Goal: Complete application form: Complete application form

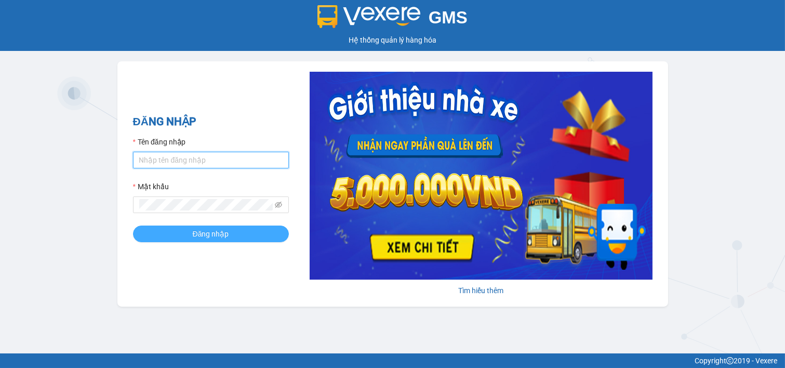
type input "ngoc.taithang"
click at [197, 231] on span "Đăng nhập" at bounding box center [211, 233] width 36 height 11
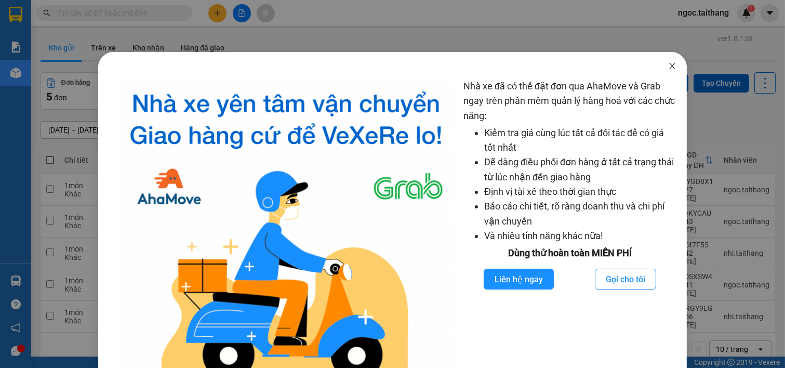
click at [670, 65] on span "Close" at bounding box center [671, 66] width 29 height 29
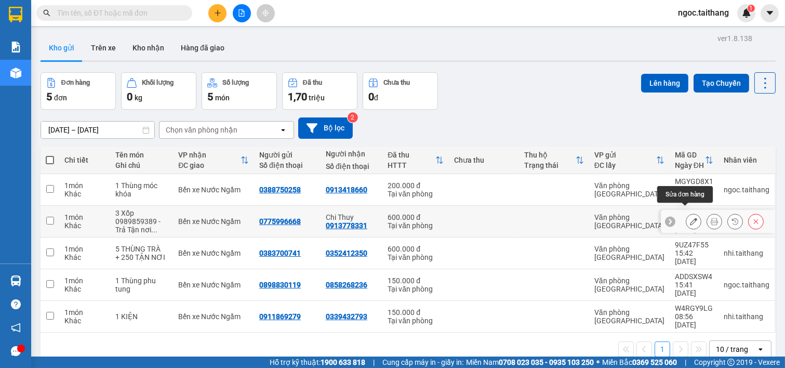
click at [690, 218] on icon at bounding box center [693, 221] width 7 height 7
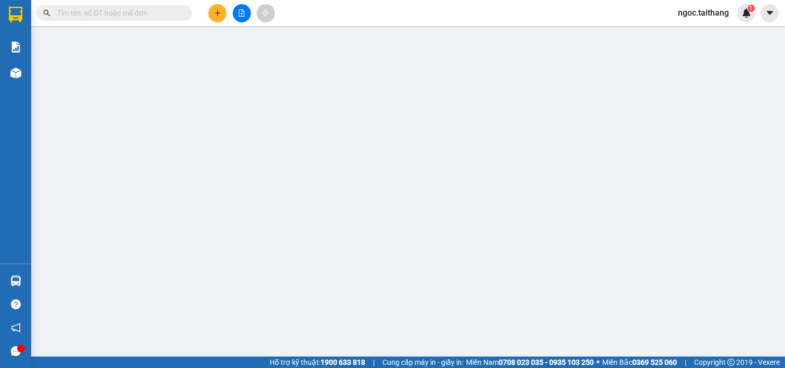
type input "0775996668"
type input "0913778331"
type input "Chi Thuy"
type input "600.000"
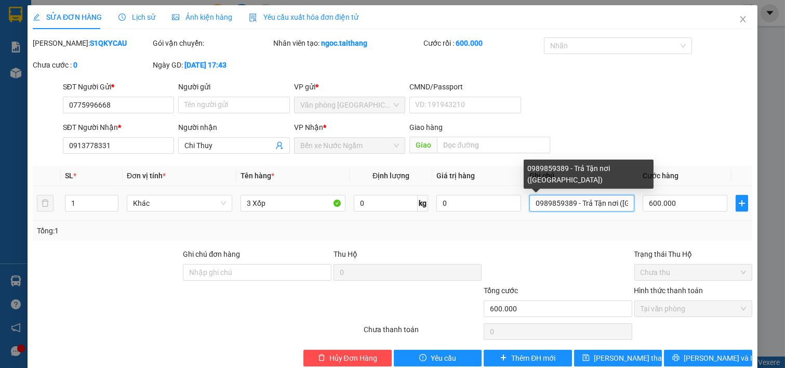
click at [619, 199] on input "0989859389 - Trả Tận nơi ([GEOGRAPHIC_DATA])" at bounding box center [581, 203] width 105 height 17
click at [614, 203] on input "0989859389 - Trả Tận nơi ([GEOGRAPHIC_DATA])" at bounding box center [581, 203] width 105 height 17
click at [613, 207] on input "0989859389 - Trả Tận nơi ([GEOGRAPHIC_DATA])" at bounding box center [581, 203] width 105 height 17
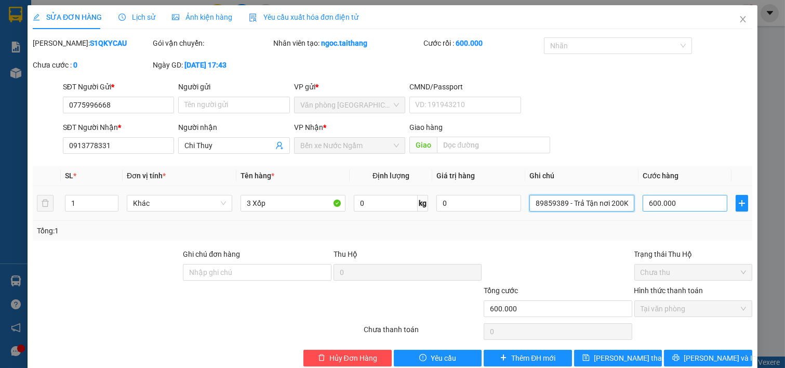
type input "0989859389 - Trả Tận nơi 200K([GEOGRAPHIC_DATA])"
click at [677, 206] on input "600.000" at bounding box center [684, 203] width 85 height 17
type input "5"
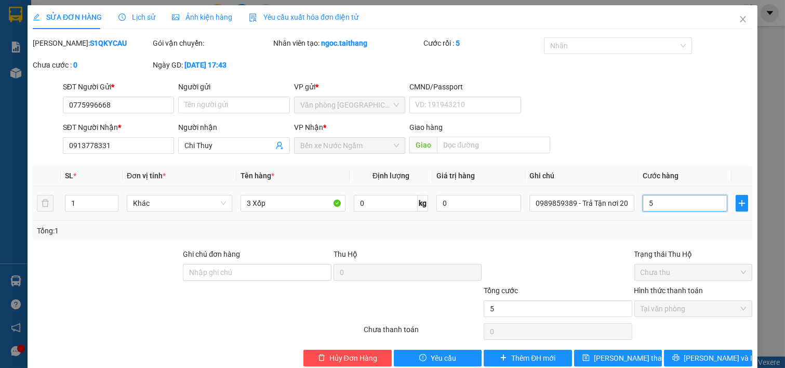
type input "55"
type input "550"
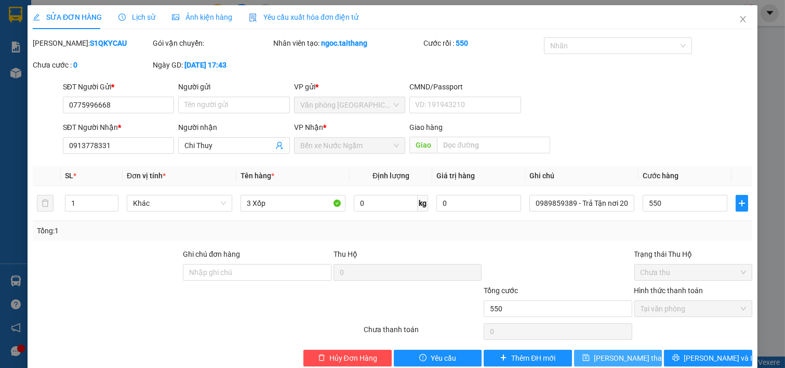
type input "550.000"
click at [615, 351] on button "[PERSON_NAME] thay đổi" at bounding box center [618, 357] width 88 height 17
drag, startPoint x: 117, startPoint y: 110, endPoint x: 0, endPoint y: 102, distance: 117.6
click at [0, 102] on div "SỬA ĐƠN HÀNG Lịch sử Ảnh kiện hàng Yêu cầu xuất hóa đơn điện tử Total Paid Fee …" at bounding box center [392, 184] width 785 height 368
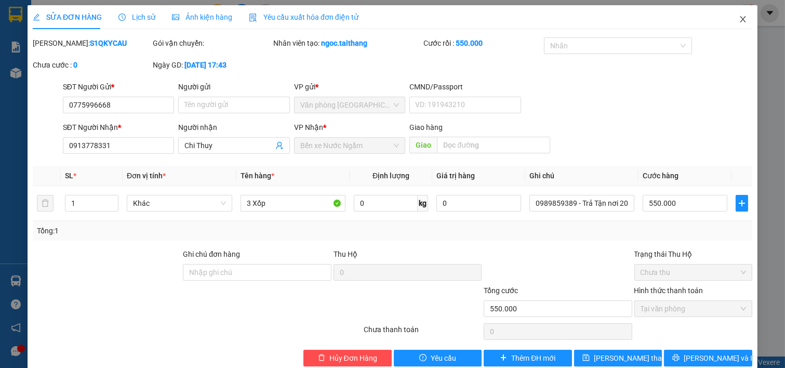
click at [738, 22] on icon "close" at bounding box center [742, 19] width 8 height 8
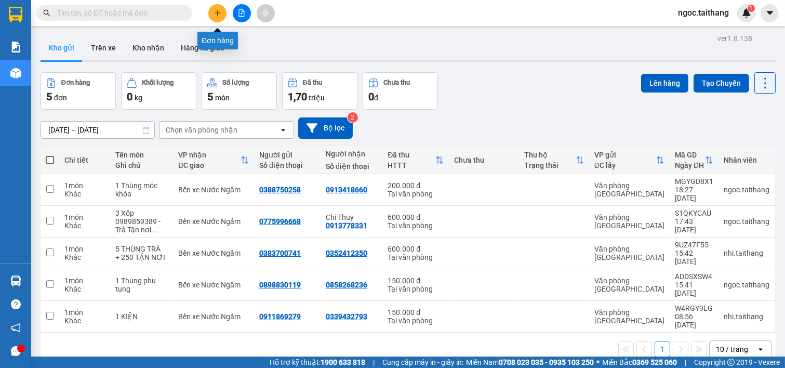
click at [218, 16] on icon "plus" at bounding box center [217, 12] width 7 height 7
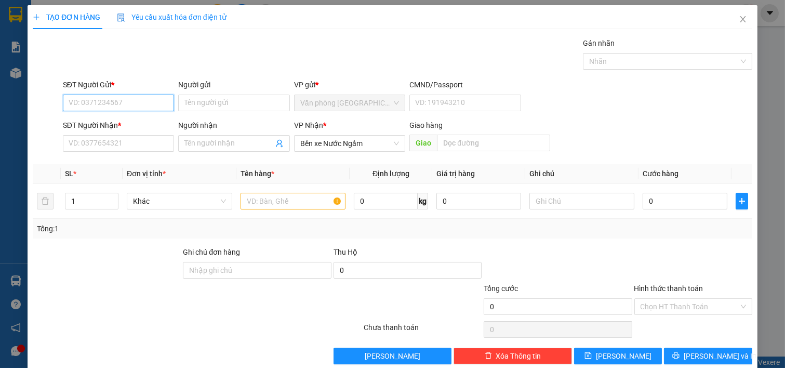
paste input "0775996668"
type input "0775996668"
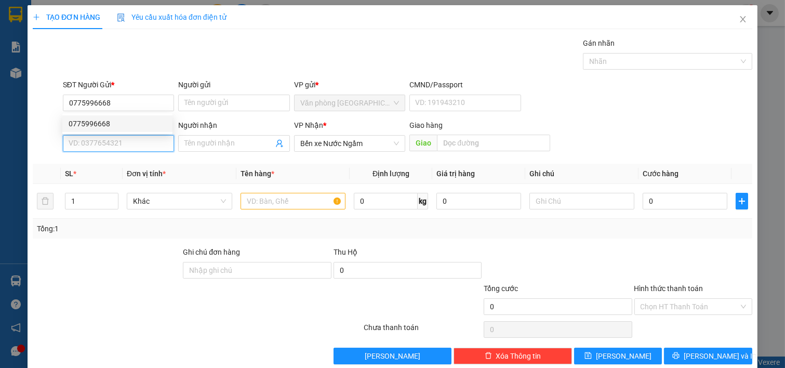
click at [112, 139] on input "SĐT Người Nhận *" at bounding box center [119, 143] width 112 height 17
click at [101, 167] on div "0913778331 - Chi Thuy" at bounding box center [118, 163] width 98 height 11
type input "0913778331"
type input "Chi Thuy"
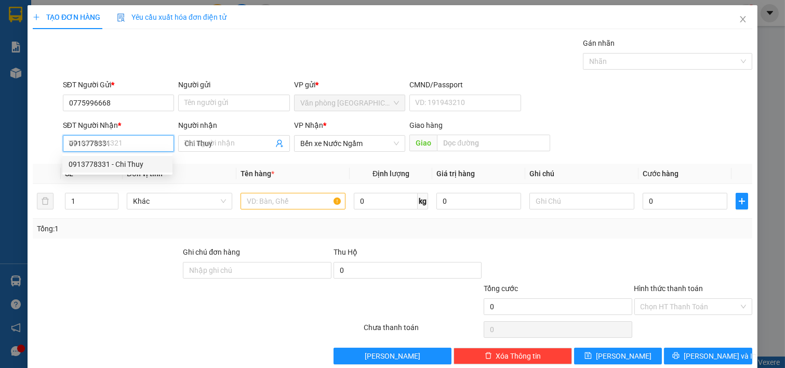
type input "600.000"
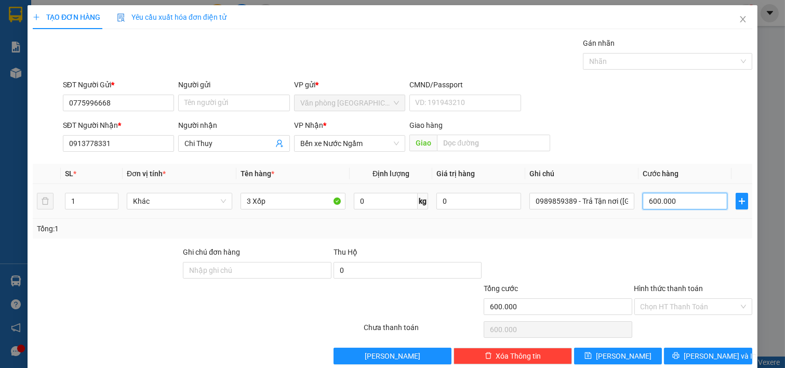
click at [669, 204] on input "600.000" at bounding box center [684, 201] width 85 height 17
type input "5"
type input "55"
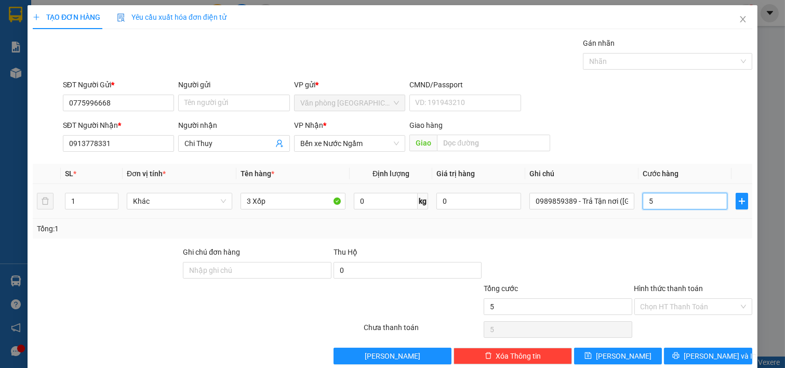
type input "55"
type input "550"
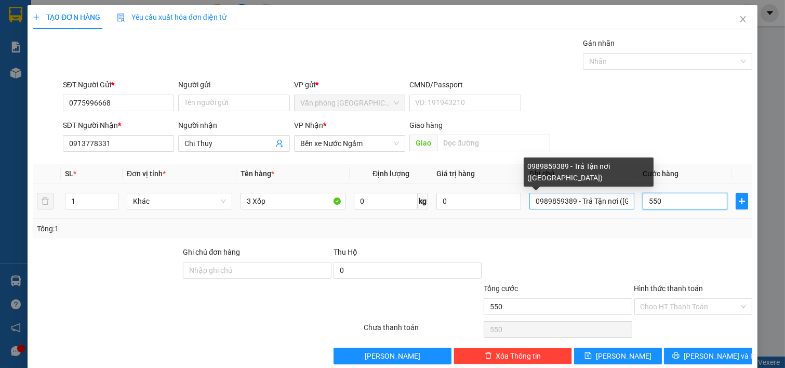
type input "550"
type input "550.000"
click at [613, 199] on input "0989859389 - Trả Tận nơi ([GEOGRAPHIC_DATA])" at bounding box center [581, 201] width 105 height 17
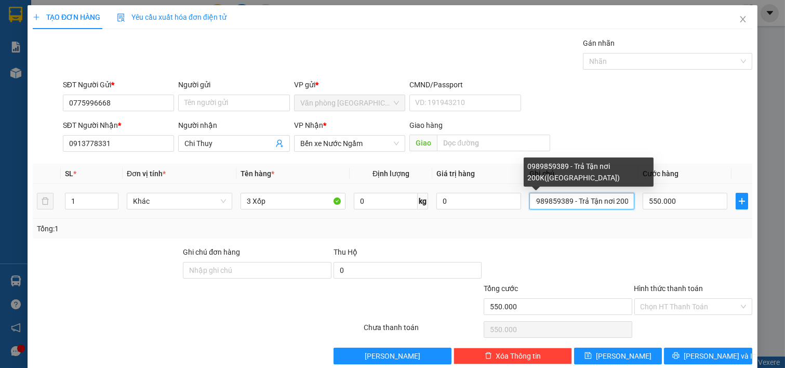
scroll to position [0, 8]
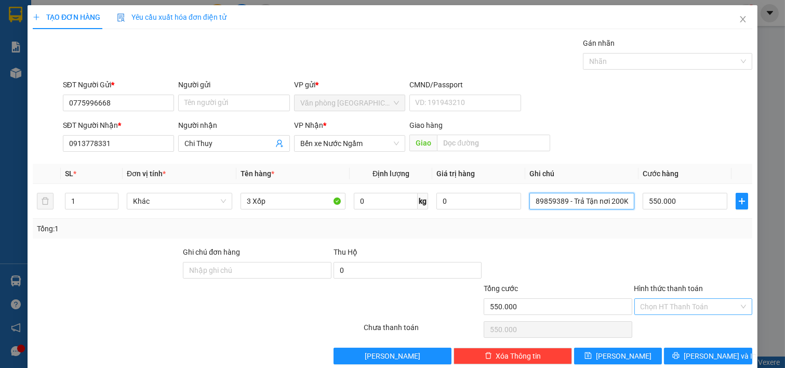
type input "0989859389 - Trả Tận nơi 200K([GEOGRAPHIC_DATA])"
click at [651, 306] on input "Hình thức thanh toán" at bounding box center [689, 307] width 99 height 16
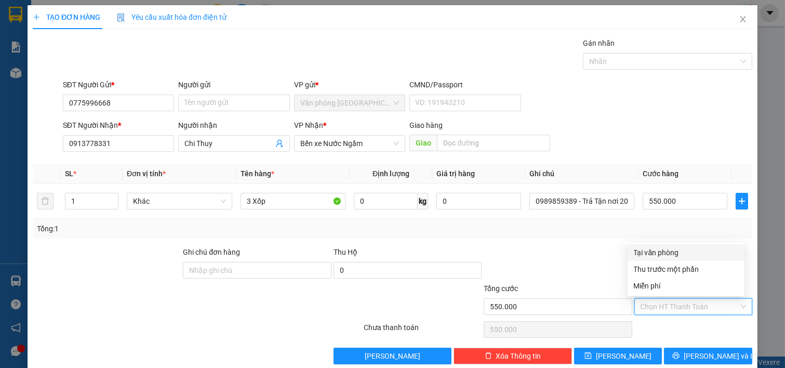
click at [663, 254] on div "Tại văn phòng" at bounding box center [685, 252] width 104 height 11
type input "0"
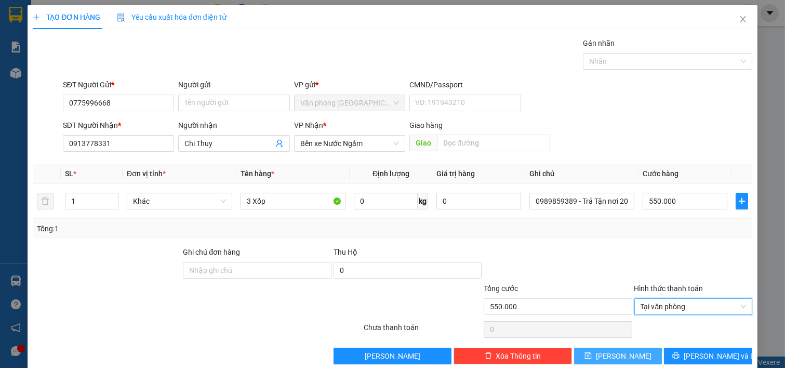
click at [633, 357] on button "[PERSON_NAME]" at bounding box center [618, 355] width 88 height 17
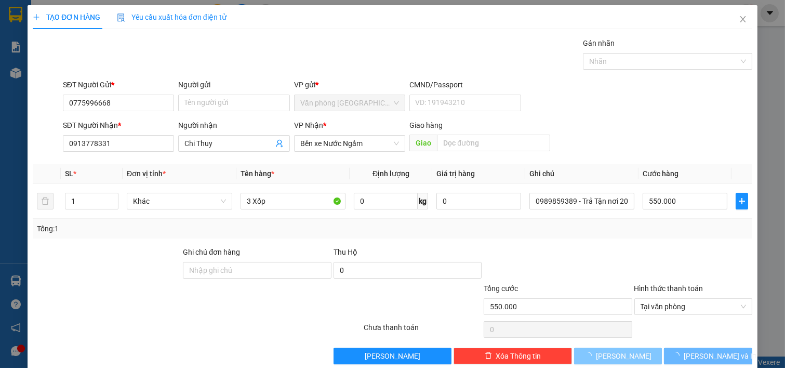
type input "0"
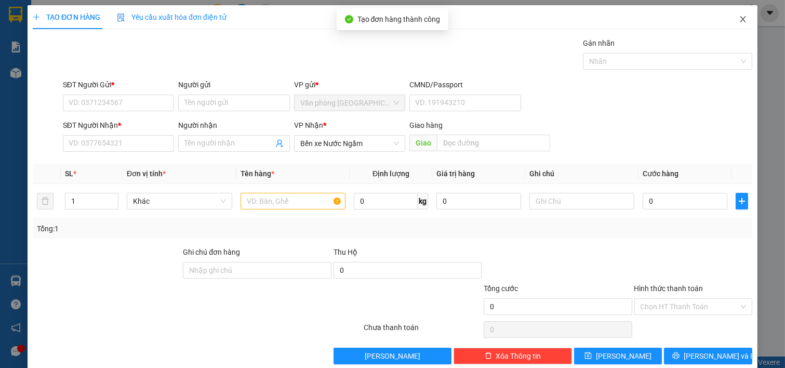
click at [738, 17] on icon "close" at bounding box center [742, 19] width 8 height 8
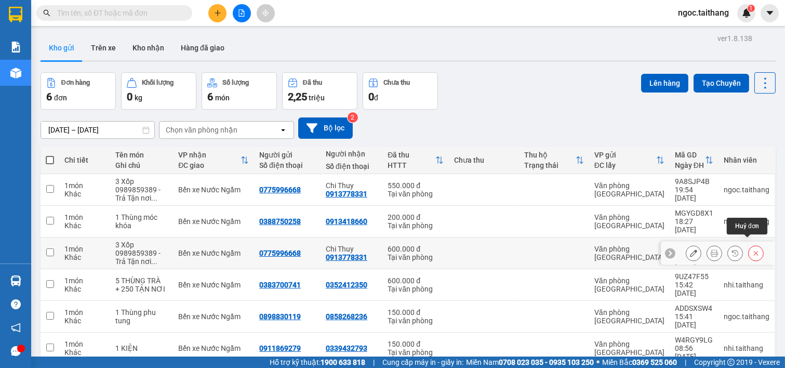
click at [751, 245] on button at bounding box center [755, 253] width 15 height 18
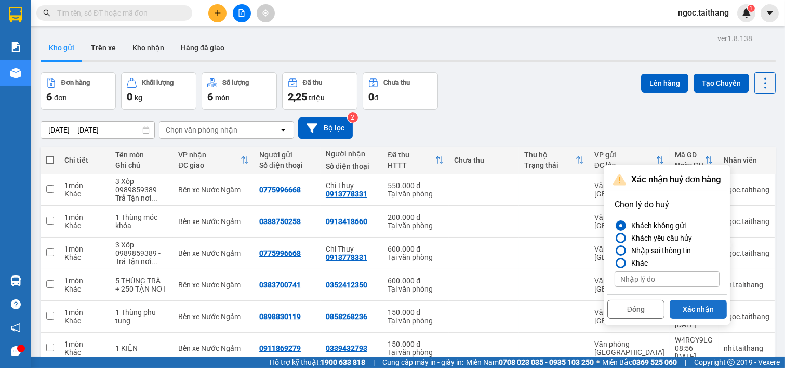
click at [700, 309] on button "Xác nhận" at bounding box center [697, 309] width 57 height 19
